Goal: Information Seeking & Learning: Learn about a topic

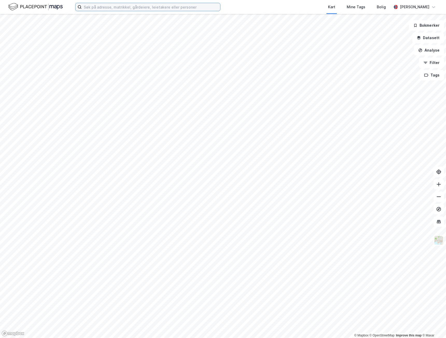
click at [96, 6] on input at bounding box center [151, 7] width 138 height 8
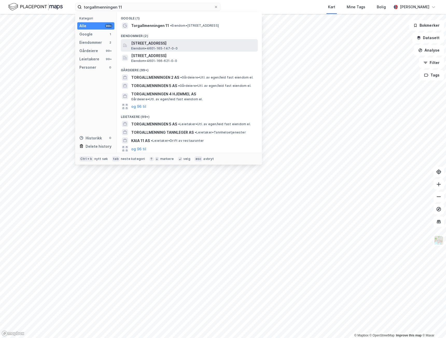
click at [148, 41] on span "[STREET_ADDRESS]" at bounding box center [193, 43] width 124 height 6
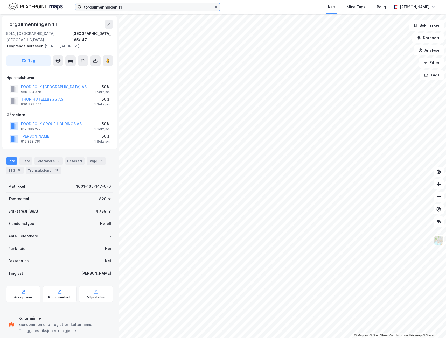
click at [129, 6] on input "torgallmenningen 11" at bounding box center [148, 7] width 132 height 8
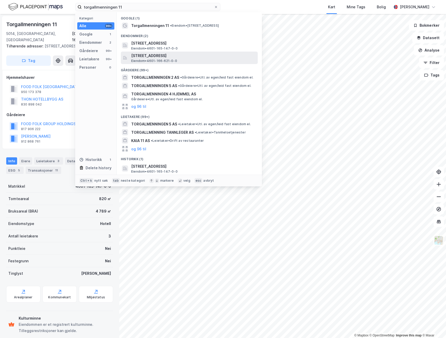
click at [150, 57] on span "[STREET_ADDRESS]" at bounding box center [193, 56] width 124 height 6
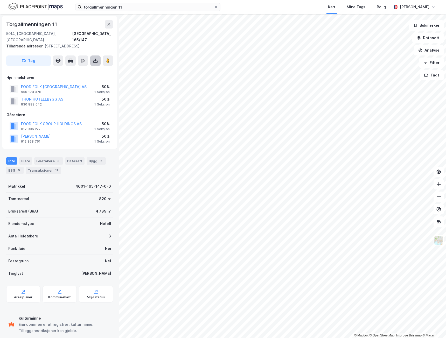
click at [95, 59] on icon at bounding box center [95, 60] width 1 height 3
click at [77, 69] on div "Last ned grunnbok" at bounding box center [70, 71] width 30 height 4
click at [0, 0] on button "THON HOTELLBYGG AS" at bounding box center [0, 0] width 0 height 0
click at [89, 157] on div "Bygg 2" at bounding box center [96, 160] width 19 height 7
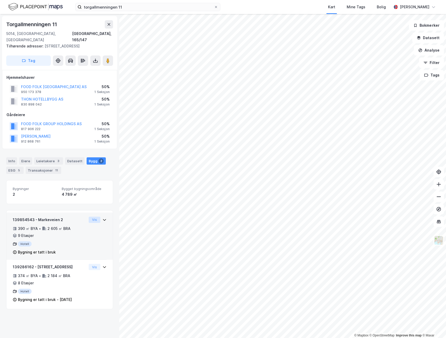
click at [89, 217] on button "Vis" at bounding box center [95, 220] width 12 height 6
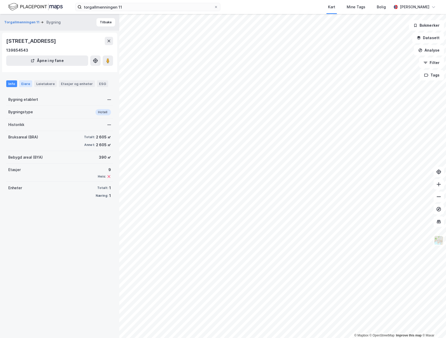
click at [27, 84] on div "Eiere" at bounding box center [25, 83] width 13 height 7
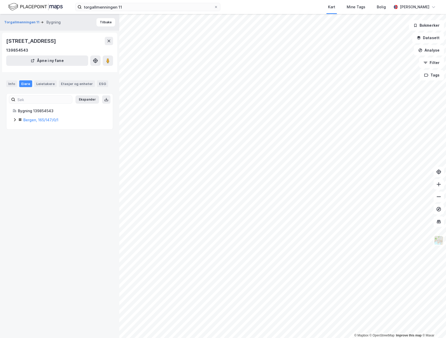
click at [14, 120] on icon at bounding box center [15, 120] width 4 height 4
click at [45, 85] on div "Leietakere" at bounding box center [45, 83] width 23 height 7
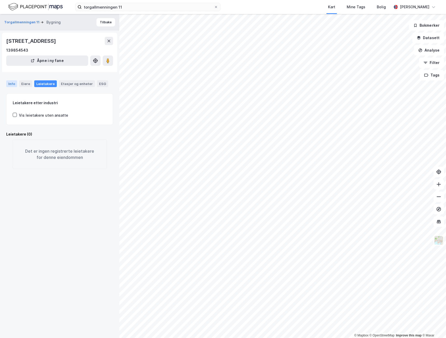
click at [15, 83] on div "Info" at bounding box center [11, 83] width 11 height 7
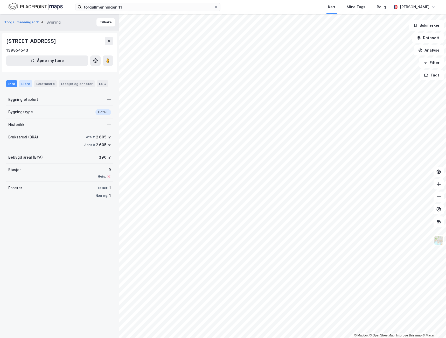
click at [25, 84] on div "Eiere" at bounding box center [25, 83] width 13 height 7
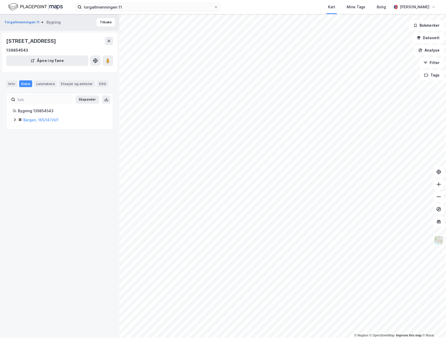
click at [16, 119] on icon at bounding box center [15, 120] width 4 height 4
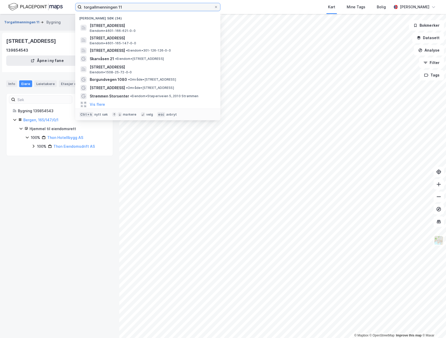
drag, startPoint x: 132, startPoint y: 7, endPoint x: 29, endPoint y: 20, distance: 103.4
click at [29, 20] on div "torgallmenningen 11 Nylige søk (34) [STREET_ADDRESS] • 4601-166-621-0-0 [STREET…" at bounding box center [223, 169] width 446 height 338
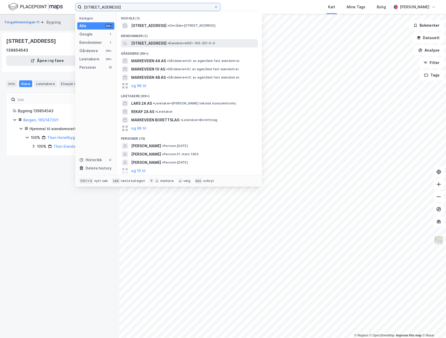
type input "[STREET_ADDRESS]"
click at [157, 41] on span "[STREET_ADDRESS]" at bounding box center [148, 43] width 35 height 6
